Goal: Transaction & Acquisition: Complete application form

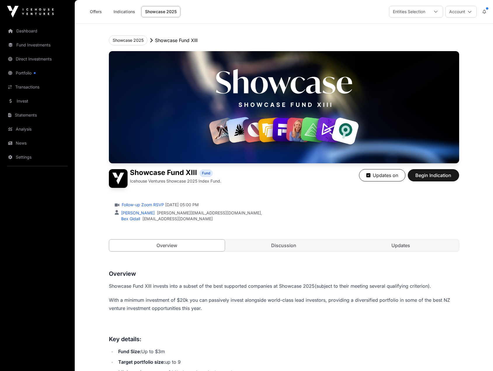
click at [419, 13] on div "Entities Selection" at bounding box center [409, 11] width 39 height 11
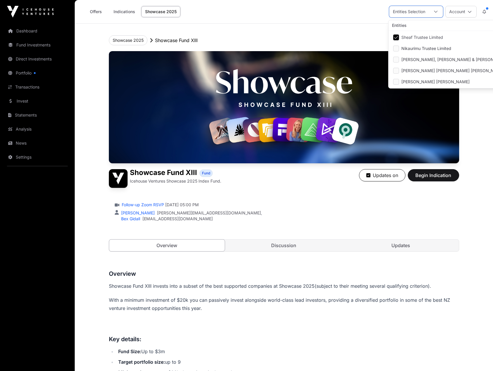
scroll to position [6, 4]
click at [424, 45] on li "Nikaurimu Trustee Limited" at bounding box center [457, 48] width 134 height 11
click at [419, 37] on span "Sheaf Trustee Limited" at bounding box center [423, 37] width 42 height 4
click at [412, 205] on div "Follow-up Zoom RSVP [DATE] 05:00 PM" at bounding box center [284, 205] width 339 height 6
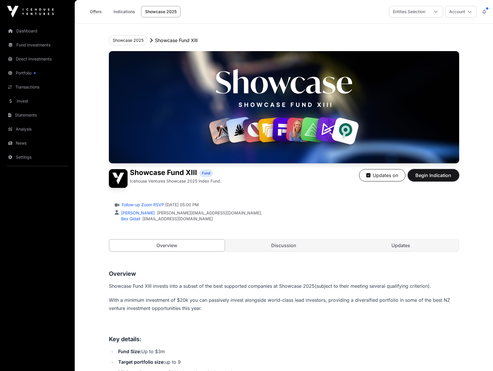
click at [433, 175] on span "Begin Indication" at bounding box center [433, 175] width 37 height 7
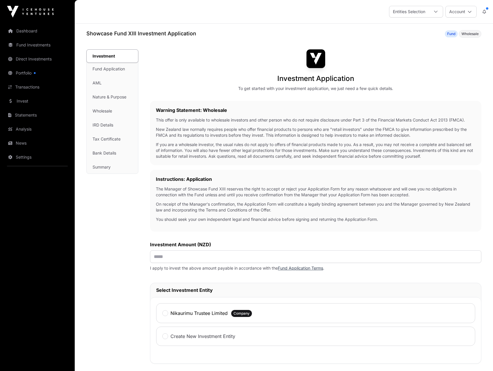
click at [423, 12] on div "Entities Selection" at bounding box center [409, 11] width 39 height 11
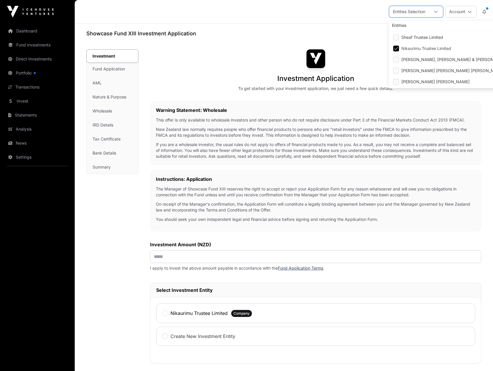
scroll to position [6, 4]
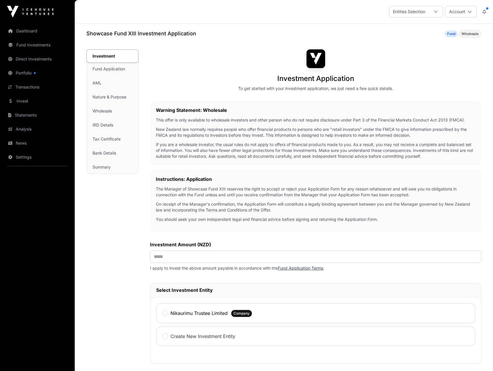
click at [423, 12] on div "Entities Selection" at bounding box center [409, 11] width 39 height 11
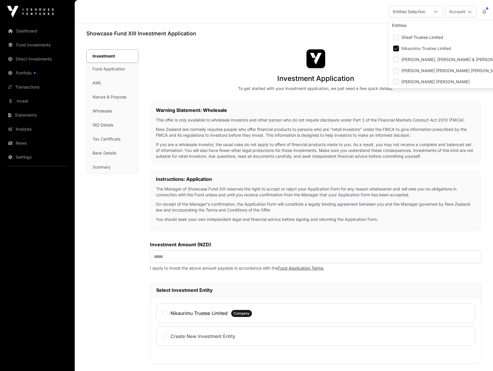
click at [420, 46] on span "Nikaurimu Trustee Limited" at bounding box center [427, 48] width 50 height 4
click at [350, 14] on div "Entities Selection Account" at bounding box center [284, 11] width 412 height 23
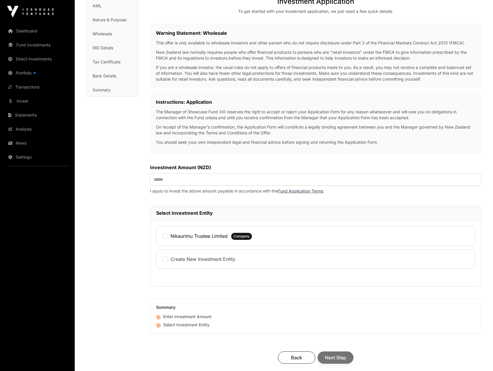
scroll to position [88, 0]
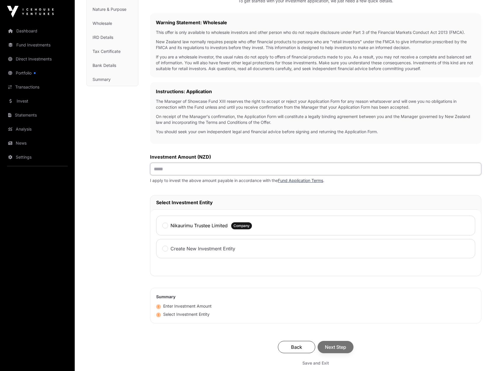
click at [214, 169] on input "text" at bounding box center [316, 169] width 332 height 13
type input "********"
click at [194, 227] on label "Nikaurimu Trustee Limited" at bounding box center [199, 225] width 57 height 7
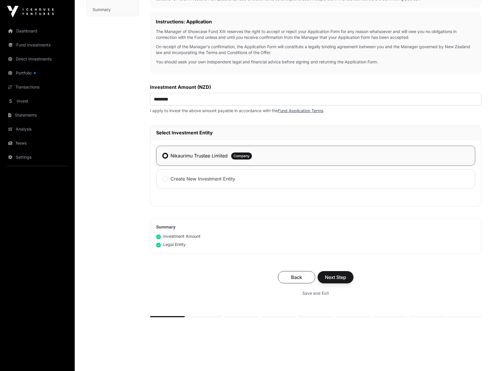
scroll to position [175, 0]
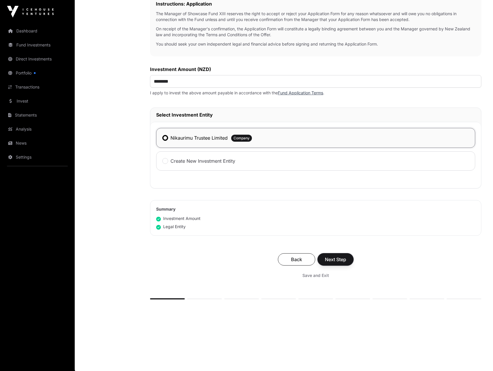
click at [330, 261] on span "Next Step" at bounding box center [335, 259] width 21 height 7
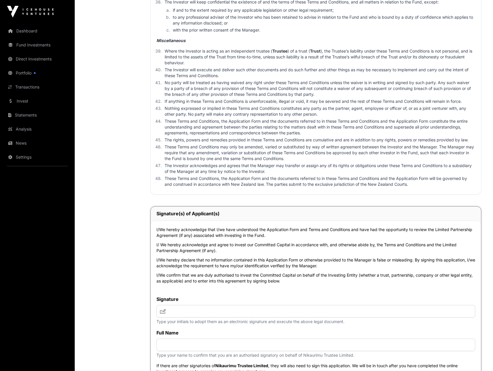
scroll to position [1782, 0]
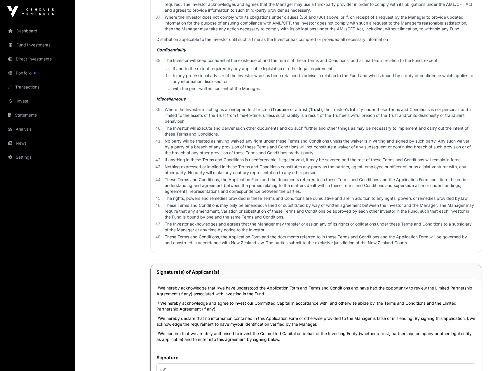
click at [236, 215] on li "These Terms and Conditions may only be amended, varied or substituted by way of…" at bounding box center [319, 211] width 313 height 18
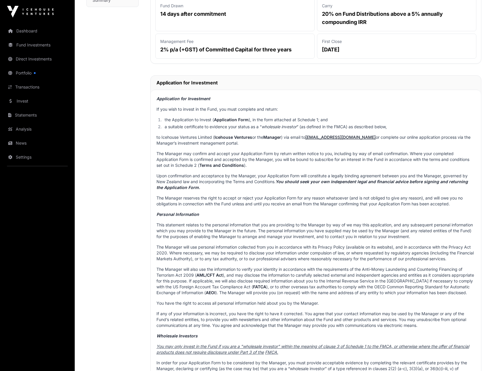
scroll to position [0, 0]
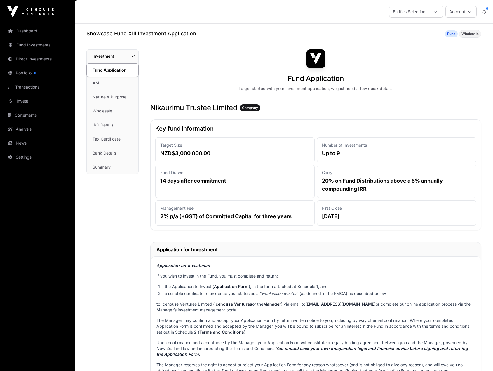
click at [20, 101] on link "Invest" at bounding box center [37, 101] width 65 height 13
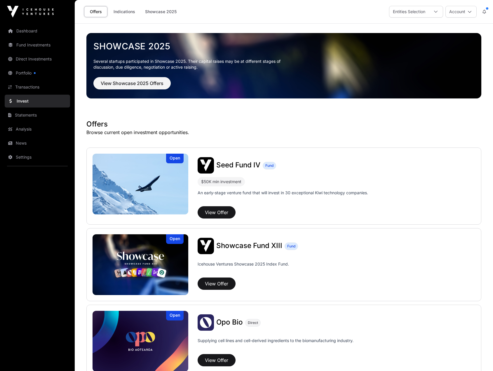
click at [250, 167] on span "Seed Fund IV" at bounding box center [238, 165] width 44 height 8
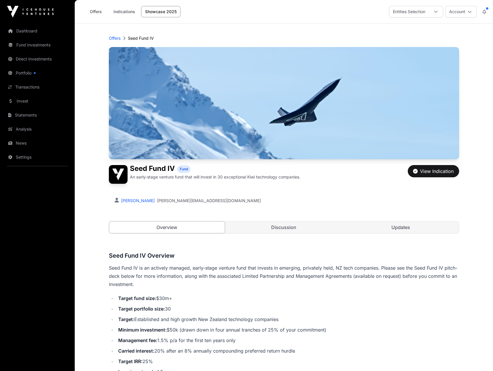
click at [293, 229] on link "Discussion" at bounding box center [284, 227] width 116 height 12
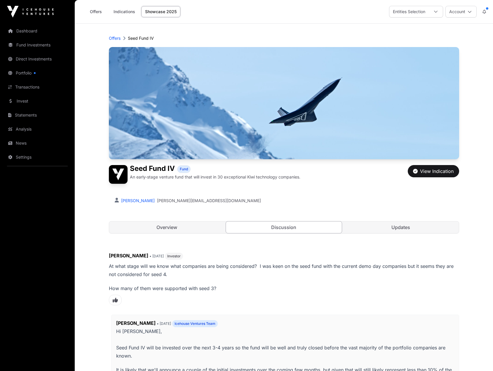
click at [401, 227] on link "Updates" at bounding box center [401, 227] width 116 height 12
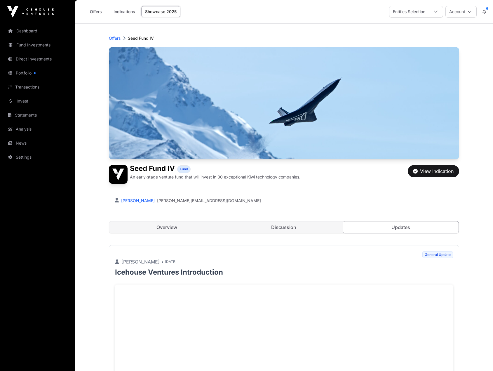
click at [407, 11] on div "Entities Selection" at bounding box center [409, 11] width 39 height 11
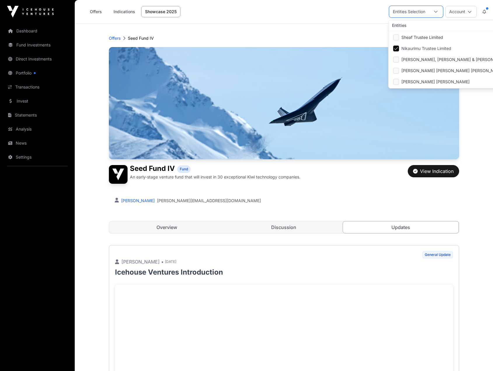
scroll to position [6, 4]
click at [344, 30] on header "Offers Seed Fund IV Seed Fund IV Fund An early-stage venture fund that will inv…" at bounding box center [284, 134] width 350 height 221
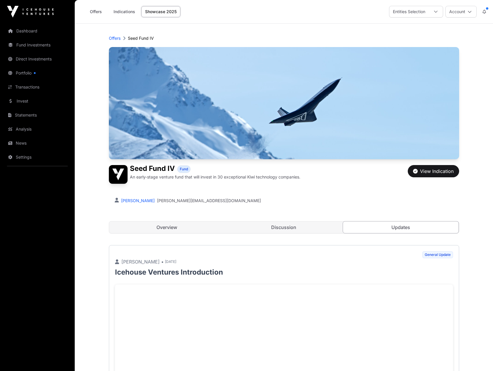
click at [169, 229] on link "Overview" at bounding box center [167, 227] width 116 height 12
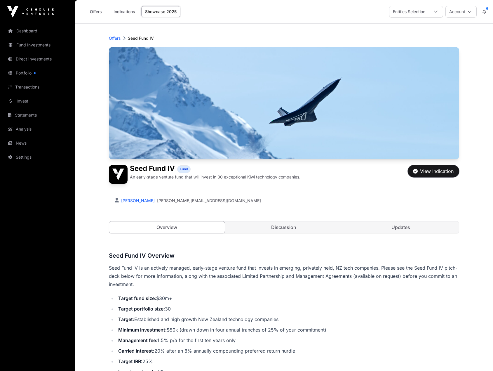
click at [428, 170] on div "View Indication" at bounding box center [433, 171] width 41 height 7
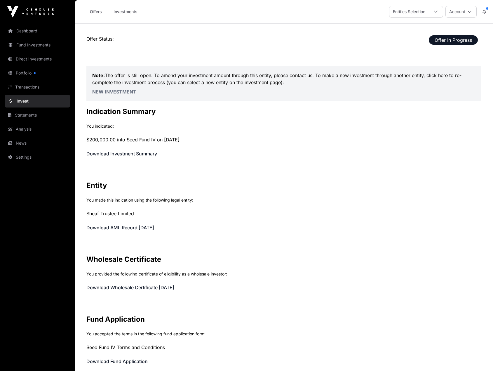
click at [405, 12] on div "Entities Selection" at bounding box center [409, 11] width 39 height 11
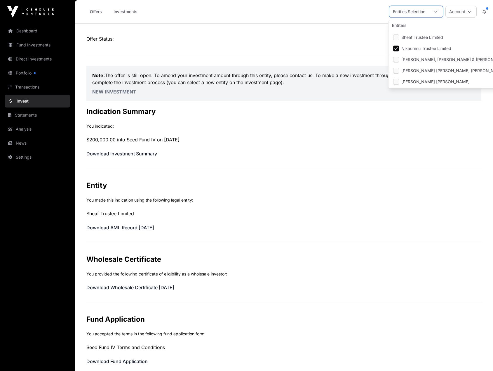
click at [419, 50] on span "Nikaurimu Trustee Limited" at bounding box center [427, 48] width 50 height 4
click at [416, 50] on span "Nikaurimu Trustee Limited" at bounding box center [427, 48] width 50 height 4
click at [38, 98] on link "Invest" at bounding box center [37, 101] width 65 height 13
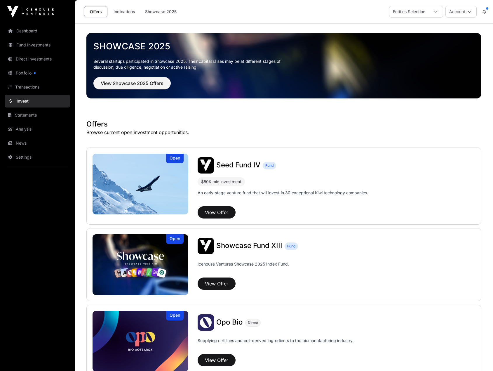
click at [230, 163] on span "Seed Fund IV" at bounding box center [238, 165] width 44 height 8
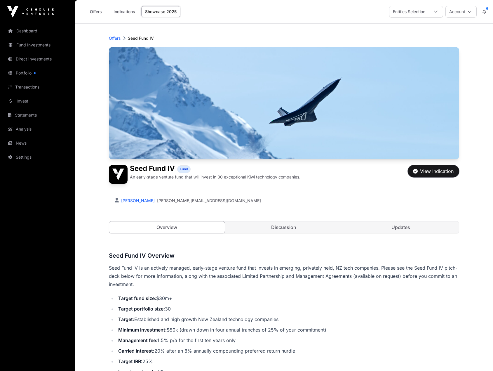
click at [421, 169] on div "View Indication" at bounding box center [433, 171] width 41 height 7
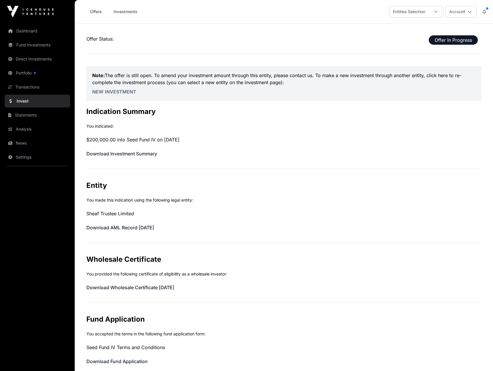
click at [120, 91] on link "New Investment" at bounding box center [114, 92] width 44 height 6
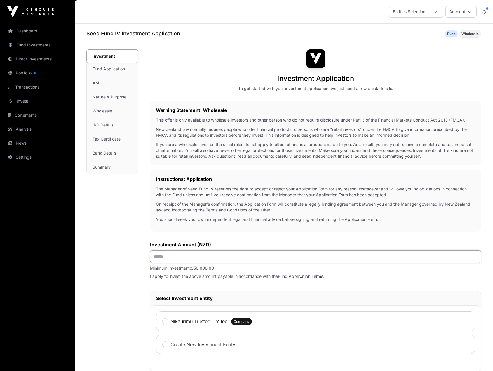
click at [175, 258] on input "text" at bounding box center [316, 256] width 332 height 13
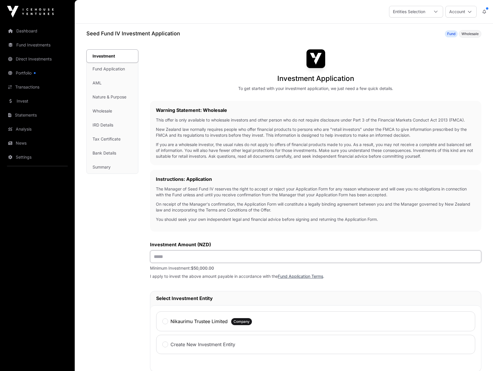
click at [175, 258] on input "text" at bounding box center [316, 256] width 332 height 13
type input "********"
click at [195, 322] on label "Nikaurimu Trustee Limited" at bounding box center [199, 321] width 57 height 7
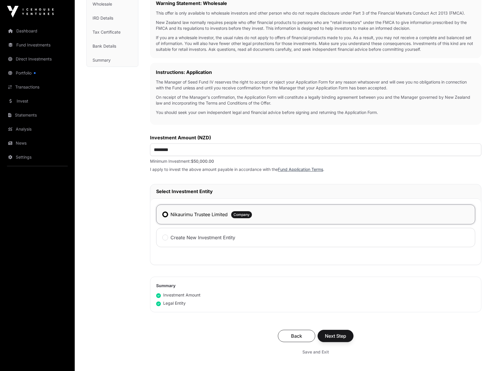
scroll to position [185, 0]
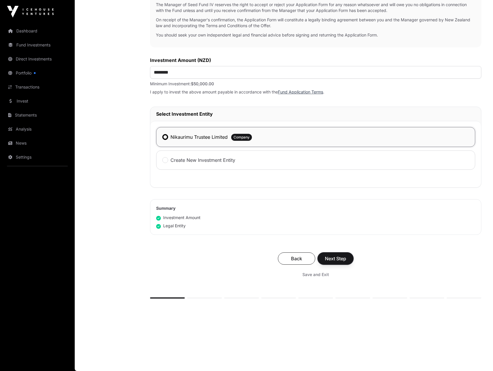
click at [331, 254] on button "Next Step" at bounding box center [336, 258] width 36 height 12
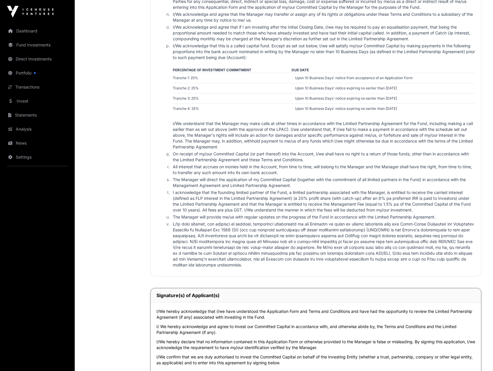
scroll to position [993, 0]
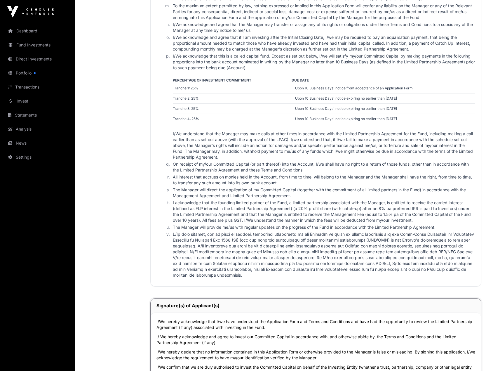
click at [214, 186] on li "All interest that accrues on monies held in the Account, from time to time, wil…" at bounding box center [323, 180] width 304 height 12
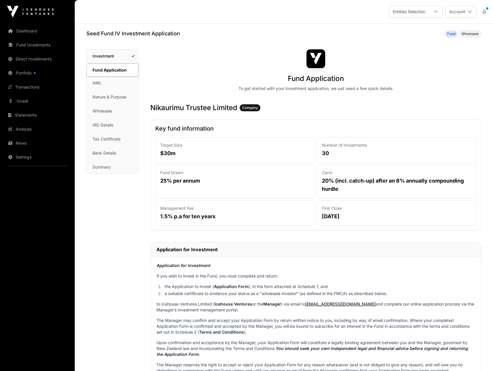
scroll to position [862, 0]
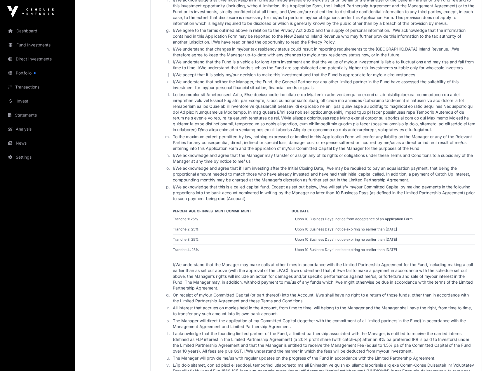
click at [313, 45] on li "I/We agree to the terms outlined above in relation to the Privacy Act 2020 and …" at bounding box center [323, 36] width 304 height 18
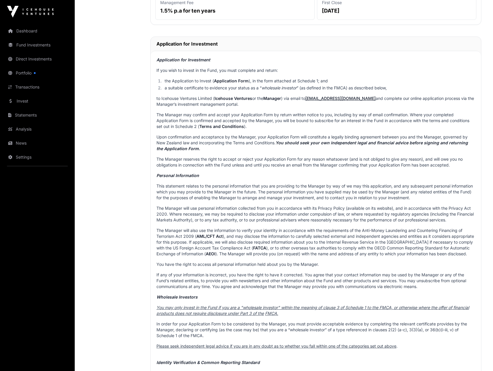
scroll to position [0, 0]
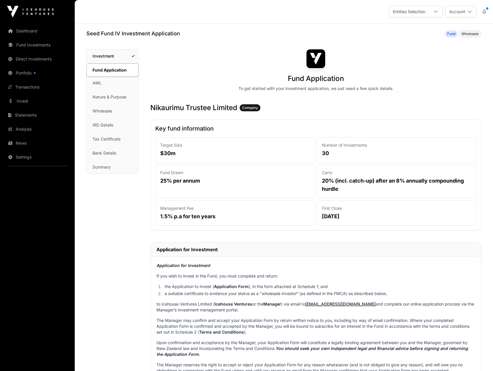
click at [299, 103] on h3 "Nikaurimu Trustee Limited Company" at bounding box center [315, 107] width 331 height 9
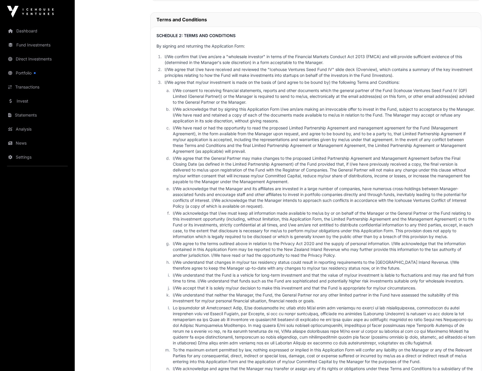
scroll to position [973, 0]
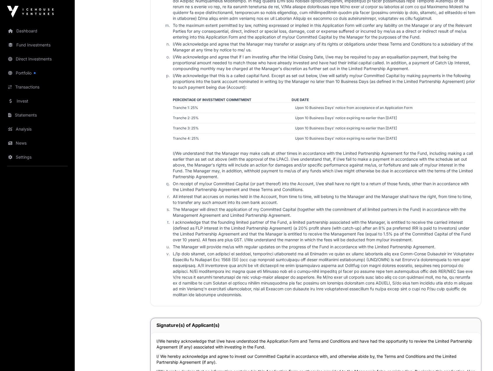
click at [300, 93] on li "I/We acknowledge that this is a called capital fund. Except as set out below, I…" at bounding box center [323, 126] width 304 height 107
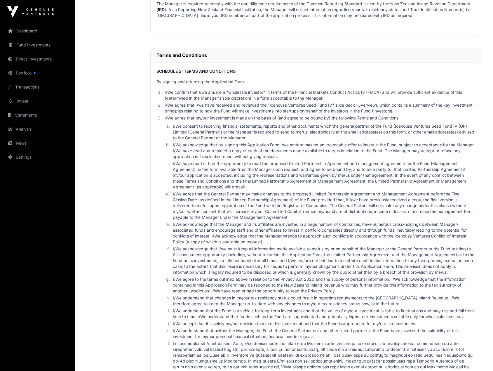
click at [238, 141] on li "I/We consent to receiving financial statements, reports and other documents whi…" at bounding box center [323, 132] width 304 height 18
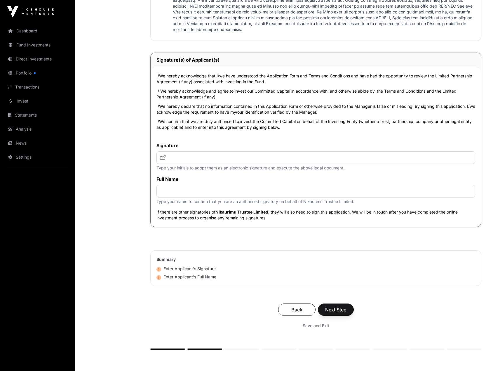
scroll to position [1262, 0]
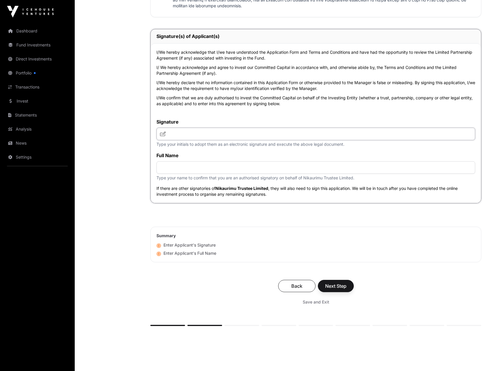
click at [226, 140] on input "text" at bounding box center [316, 134] width 319 height 13
type input "**********"
click at [214, 174] on input "text" at bounding box center [316, 167] width 319 height 13
type input "**********"
click at [326, 289] on span "Next Step" at bounding box center [335, 285] width 21 height 7
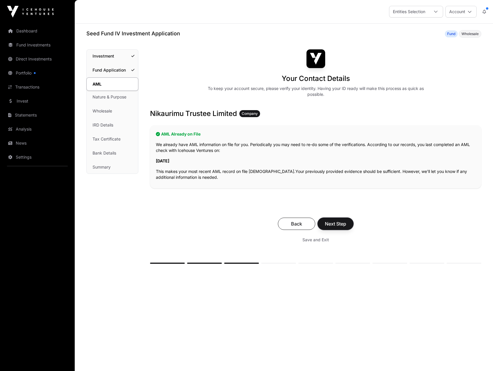
click at [337, 224] on span "Next Step" at bounding box center [335, 223] width 21 height 7
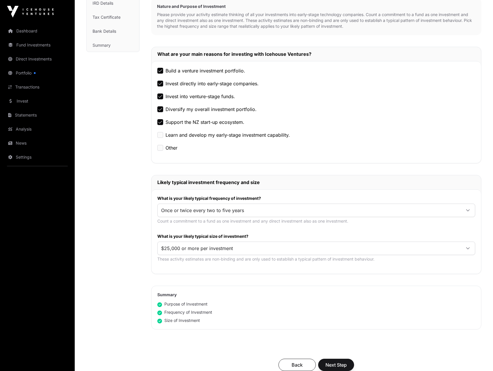
scroll to position [175, 0]
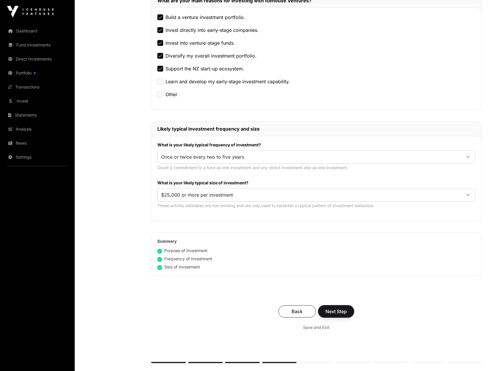
click at [333, 309] on span "Next Step" at bounding box center [336, 311] width 21 height 7
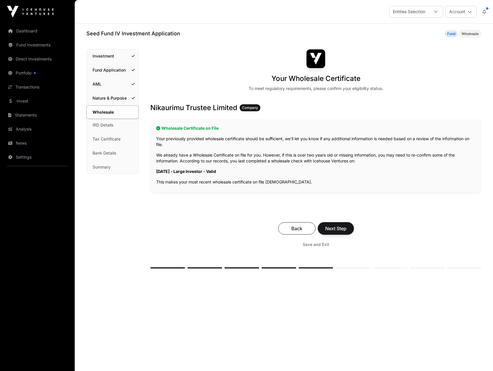
click at [342, 222] on button "Next Step" at bounding box center [336, 228] width 36 height 12
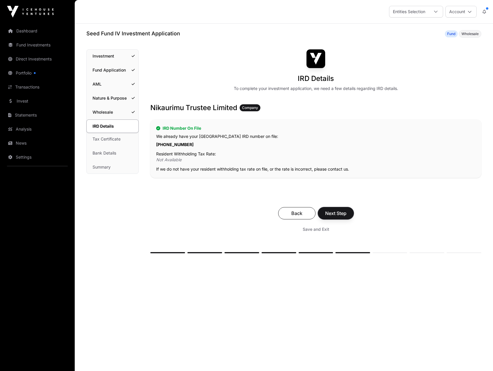
click at [342, 219] on button "Next Step" at bounding box center [336, 213] width 36 height 12
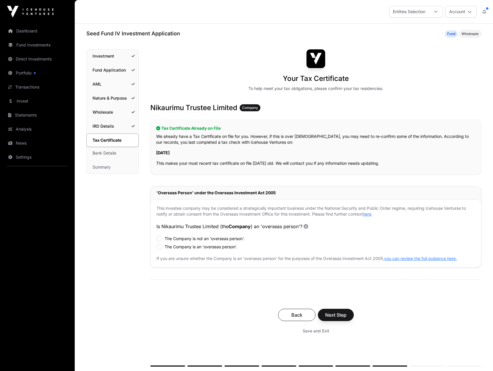
click at [195, 240] on label "The Company is not an 'overseas person'." at bounding box center [205, 239] width 80 height 6
click at [334, 314] on span "Next Step" at bounding box center [335, 314] width 21 height 7
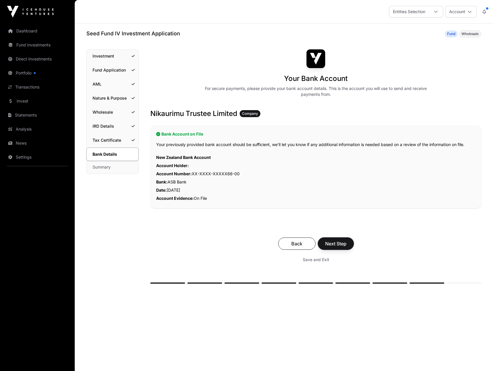
click at [330, 241] on span "Next Step" at bounding box center [335, 243] width 21 height 7
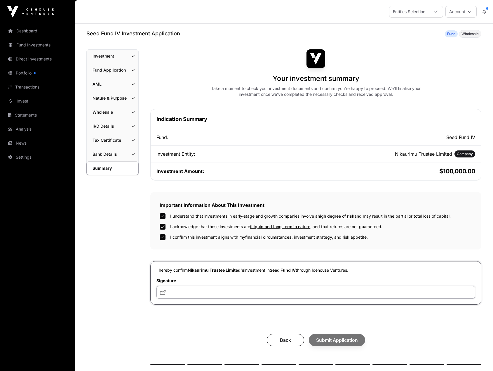
click at [187, 294] on input "text" at bounding box center [316, 292] width 319 height 13
type input "**********"
click at [327, 342] on span "Submit Application" at bounding box center [337, 339] width 42 height 7
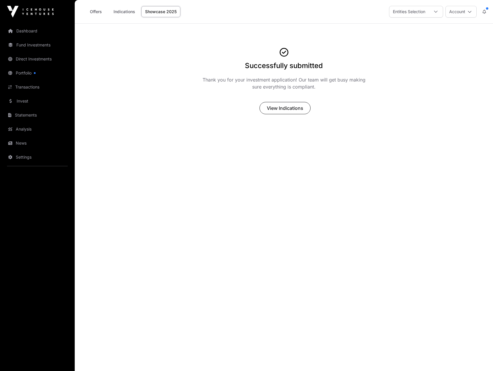
click at [27, 99] on link "Invest" at bounding box center [37, 101] width 65 height 13
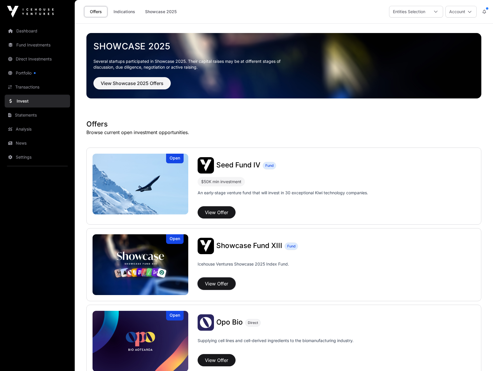
click at [218, 282] on button "View Offer" at bounding box center [217, 283] width 38 height 12
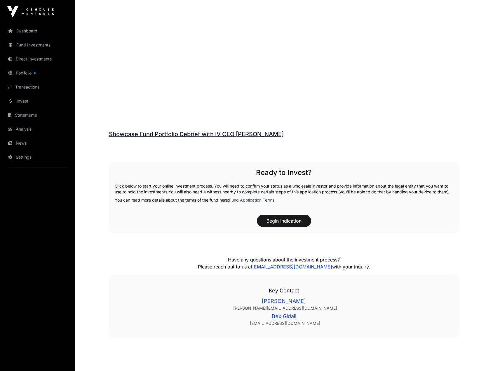
scroll to position [793, 0]
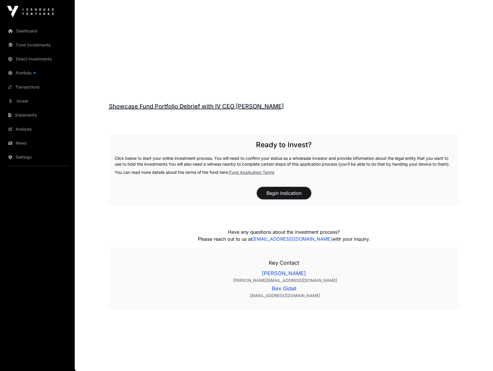
click at [268, 195] on button "Begin Indication" at bounding box center [284, 193] width 54 height 12
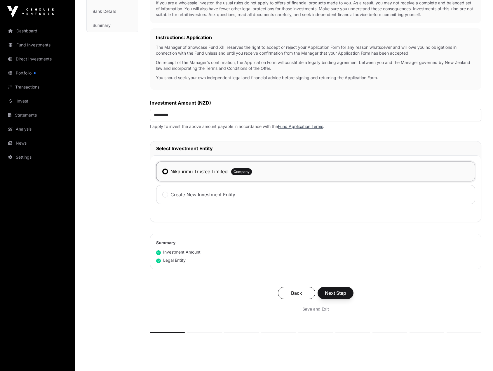
scroll to position [146, 0]
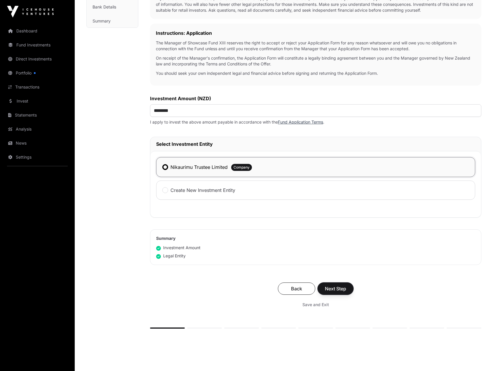
click at [344, 288] on span "Next Step" at bounding box center [335, 288] width 21 height 7
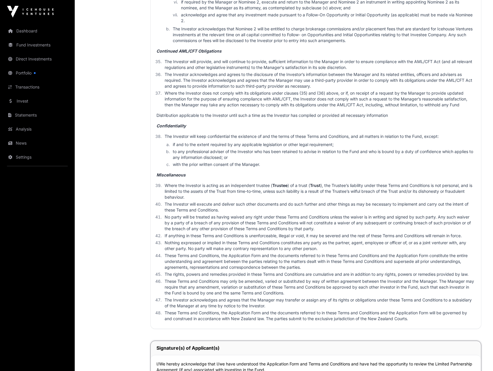
scroll to position [1717, 0]
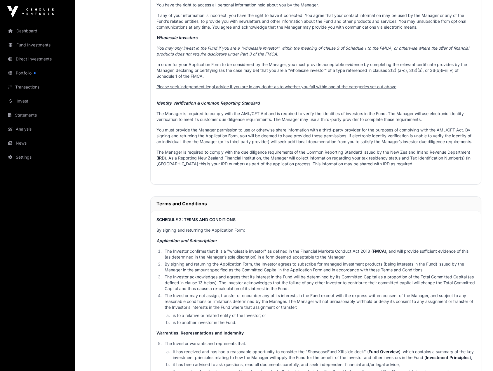
scroll to position [461, 0]
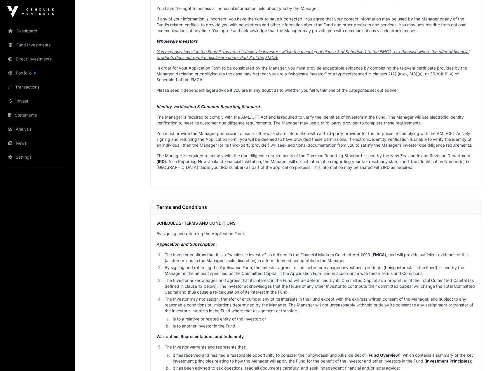
click at [339, 126] on p "The Manager is required to comply with the AML/CFT Act and is required to verif…" at bounding box center [316, 120] width 319 height 12
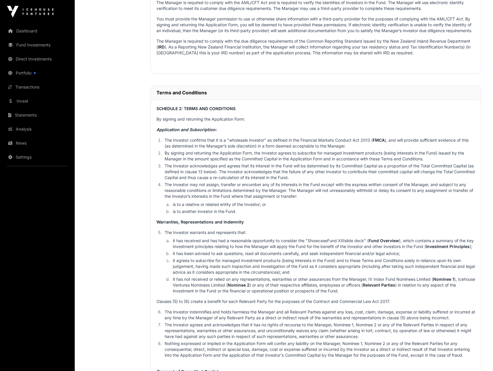
scroll to position [555, 0]
